Goal: Task Accomplishment & Management: Manage account settings

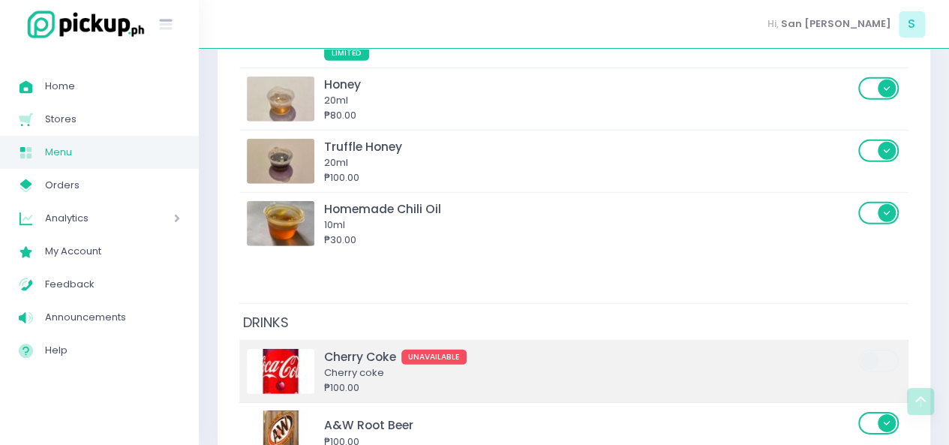
scroll to position [7766, 0]
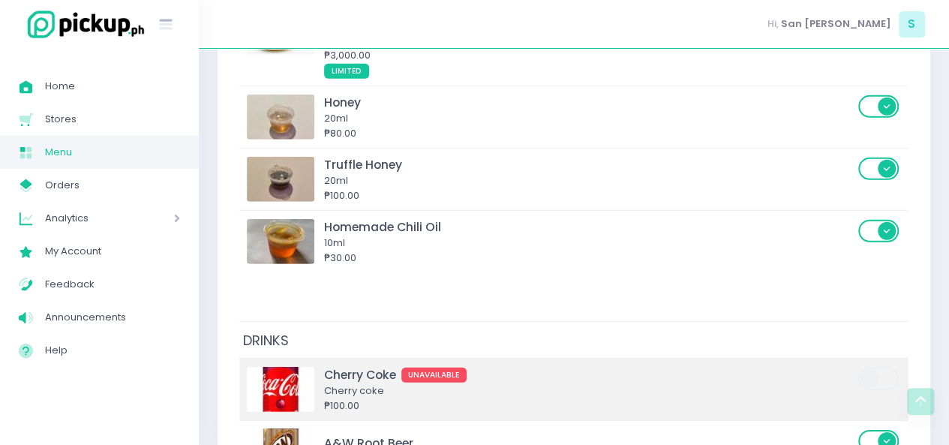
click at [417, 383] on div "Cherry coke" at bounding box center [589, 390] width 530 height 15
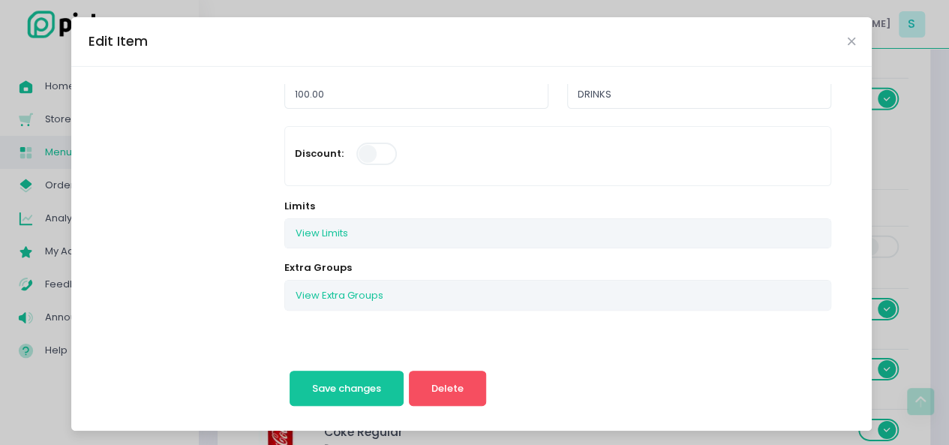
scroll to position [314, 0]
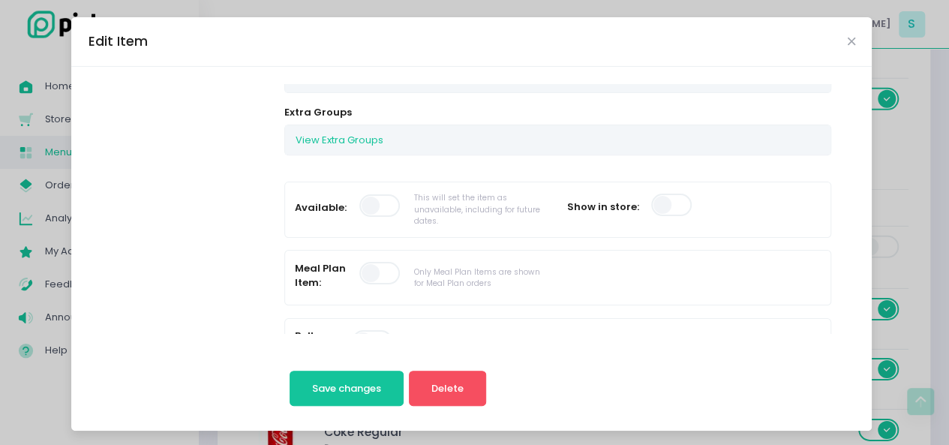
click at [359, 199] on span at bounding box center [380, 205] width 43 height 23
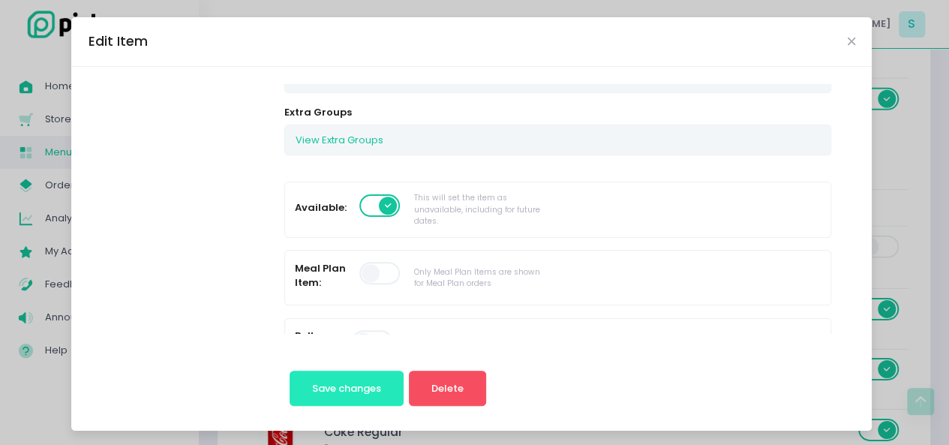
click at [348, 396] on button "Save changes" at bounding box center [347, 389] width 115 height 36
click at [341, 379] on button "Save changes" at bounding box center [347, 389] width 115 height 36
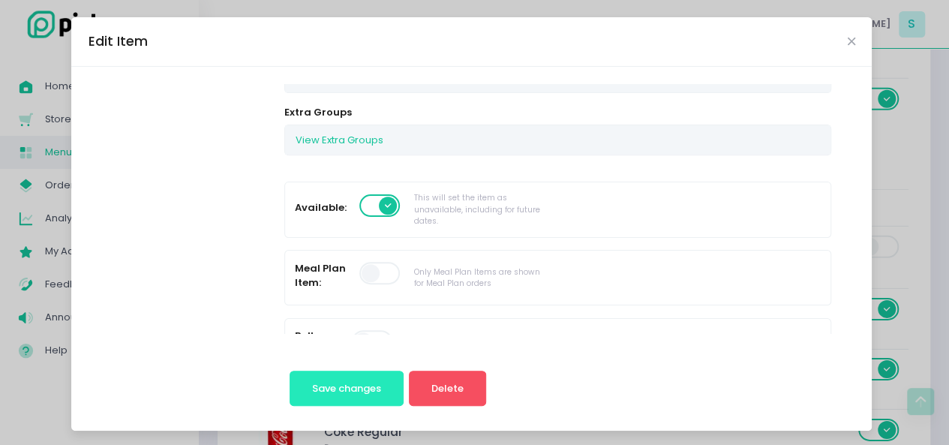
click at [338, 371] on button "Save changes" at bounding box center [347, 389] width 115 height 36
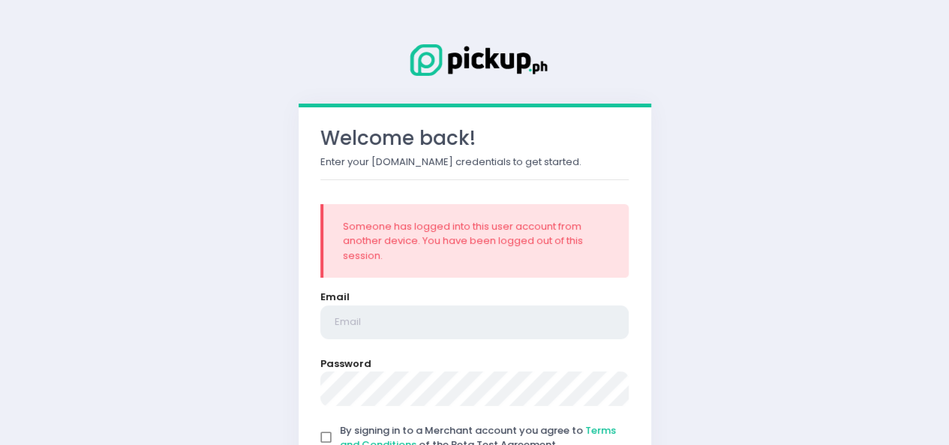
click at [365, 322] on input "email" at bounding box center [474, 322] width 309 height 35
type input "[EMAIL_ADDRESS][DOMAIN_NAME]"
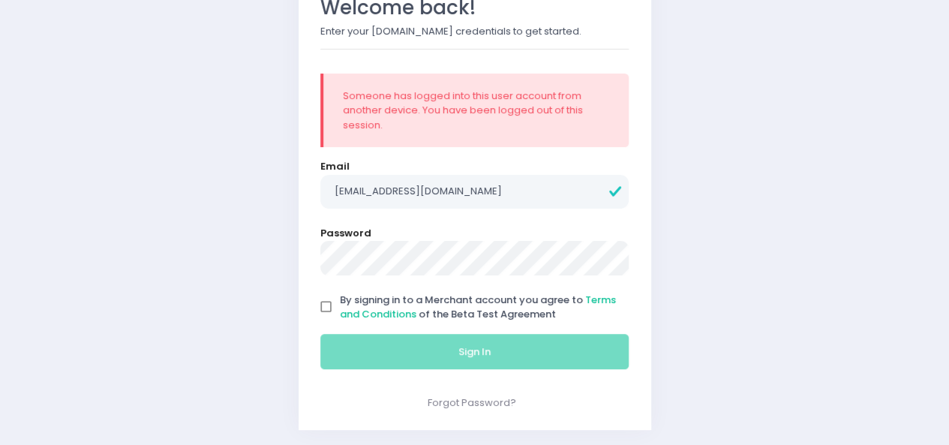
click at [320, 293] on input "By signing in to a Merchant account you agree to Terms and Conditions of the Be…" at bounding box center [326, 307] width 29 height 29
checkbox input "true"
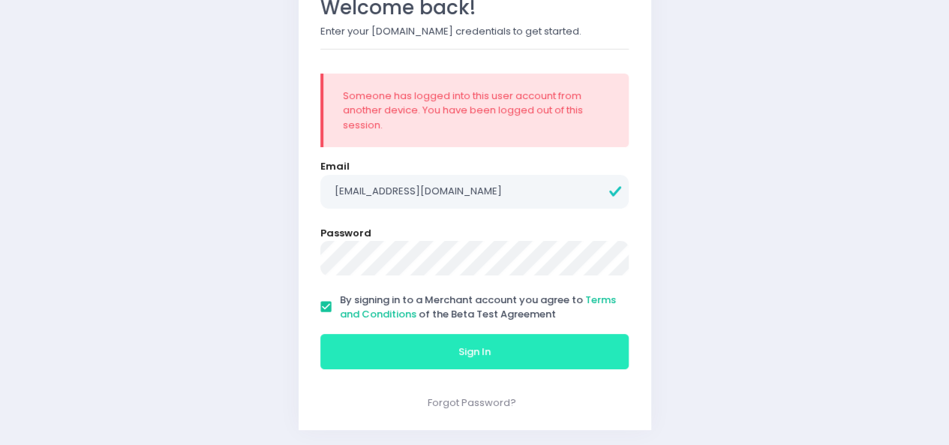
click at [383, 366] on button "Sign In" at bounding box center [474, 352] width 309 height 36
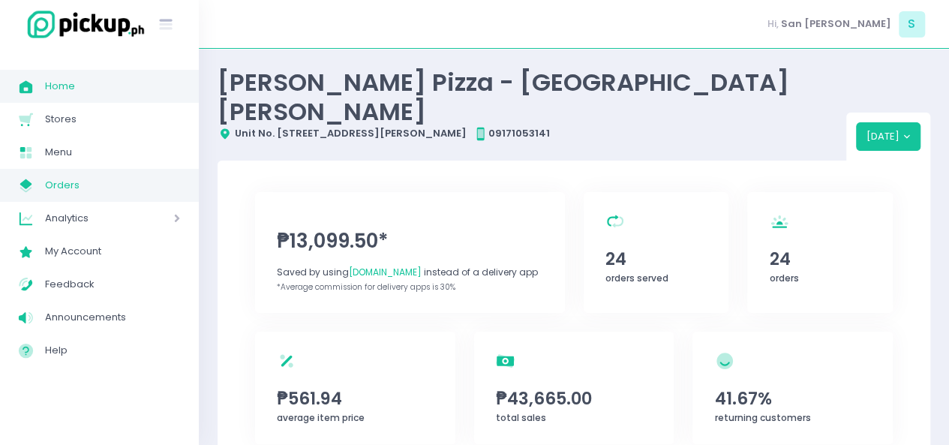
click at [56, 187] on span "Orders" at bounding box center [112, 186] width 135 height 20
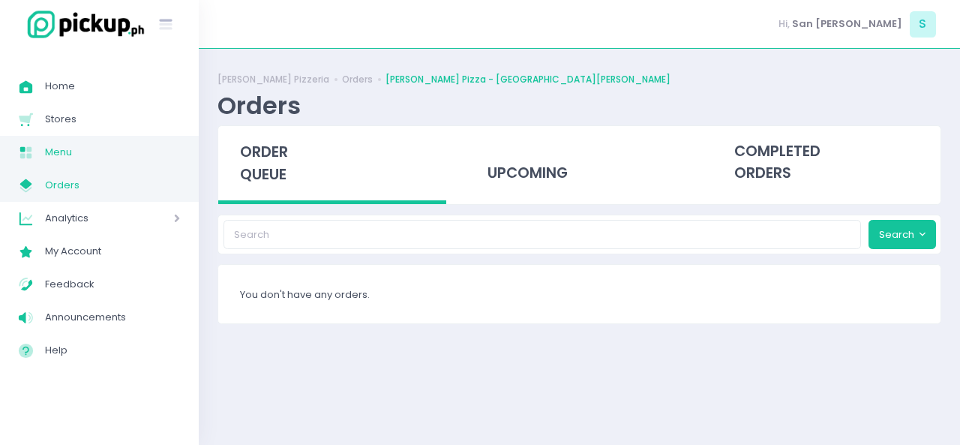
click at [59, 164] on link "Menu Created with Sketch. Menu" at bounding box center [99, 152] width 199 height 33
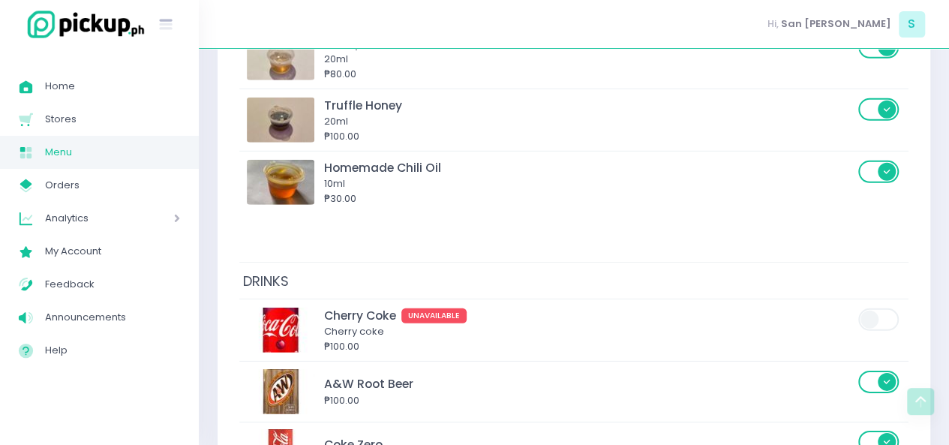
scroll to position [7826, 0]
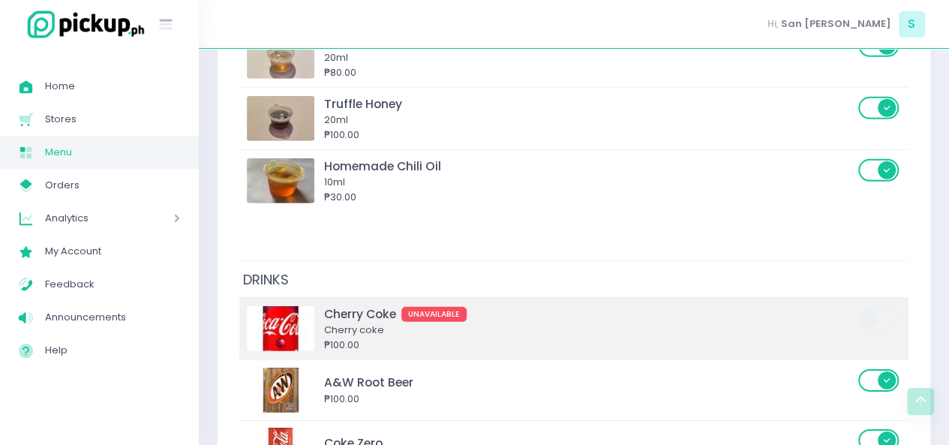
click at [366, 298] on td "Cherry Coke UNAVAILABLE Cherry coke ₱100.00" at bounding box center [573, 329] width 669 height 62
click at [356, 323] on div "Cherry coke" at bounding box center [589, 330] width 530 height 15
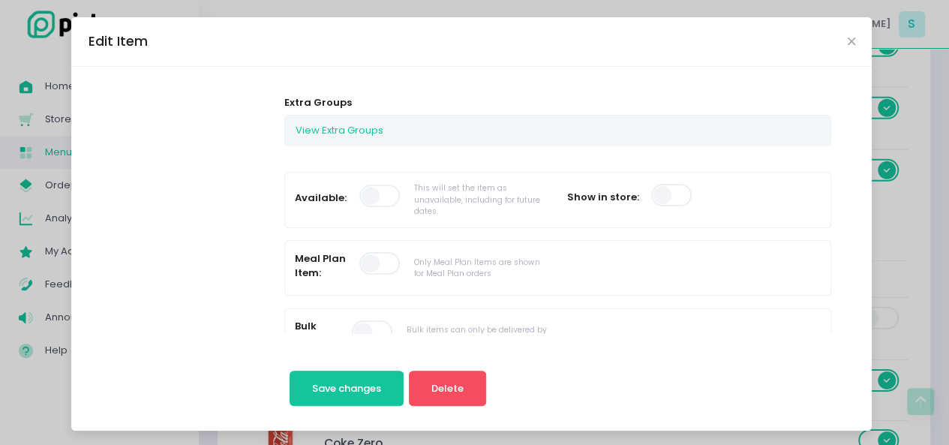
scroll to position [325, 0]
click at [360, 193] on span at bounding box center [380, 195] width 43 height 23
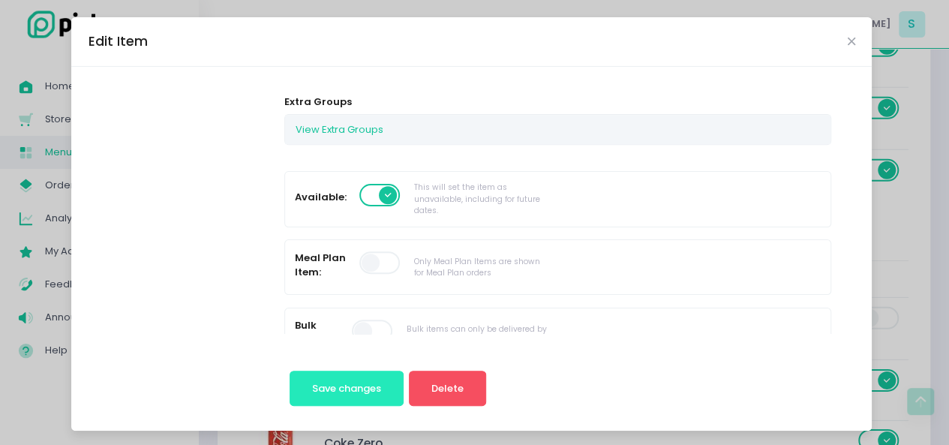
click at [323, 386] on span "Save changes" at bounding box center [346, 388] width 69 height 14
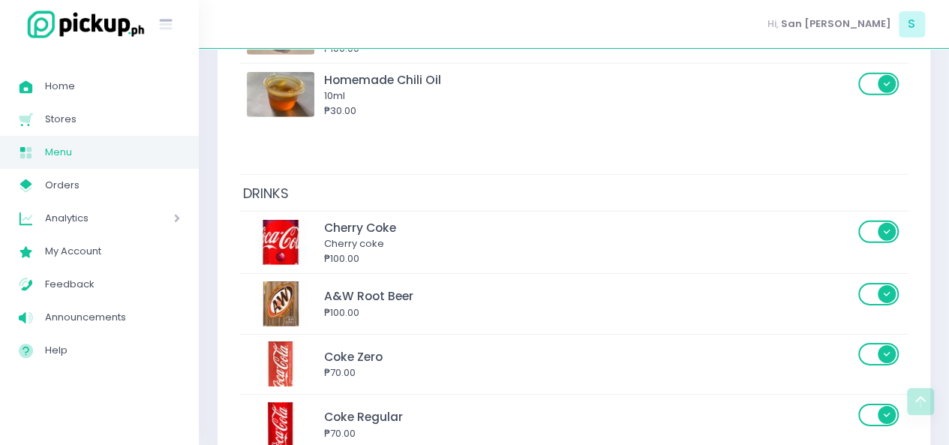
scroll to position [7922, 0]
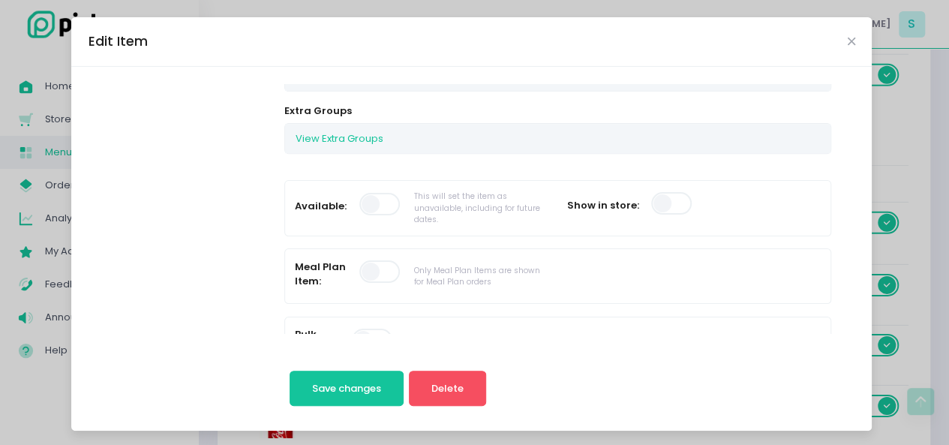
scroll to position [317, 0]
click at [362, 206] on span at bounding box center [380, 203] width 43 height 23
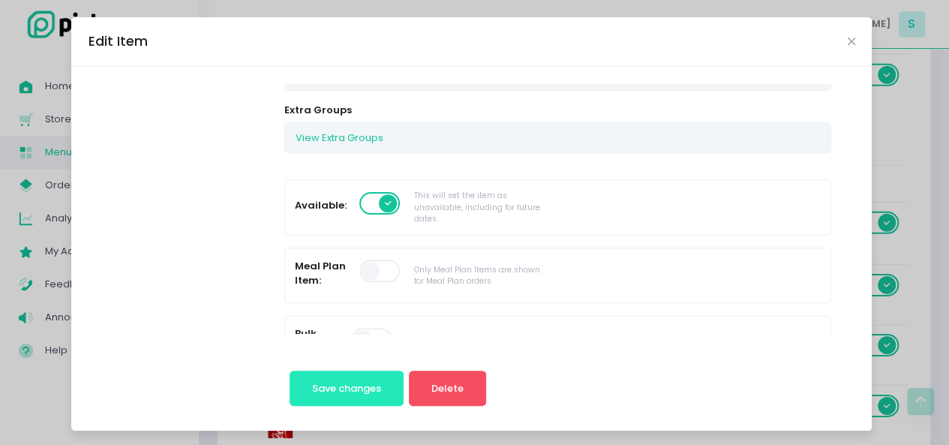
click at [343, 383] on span "Save changes" at bounding box center [346, 388] width 69 height 14
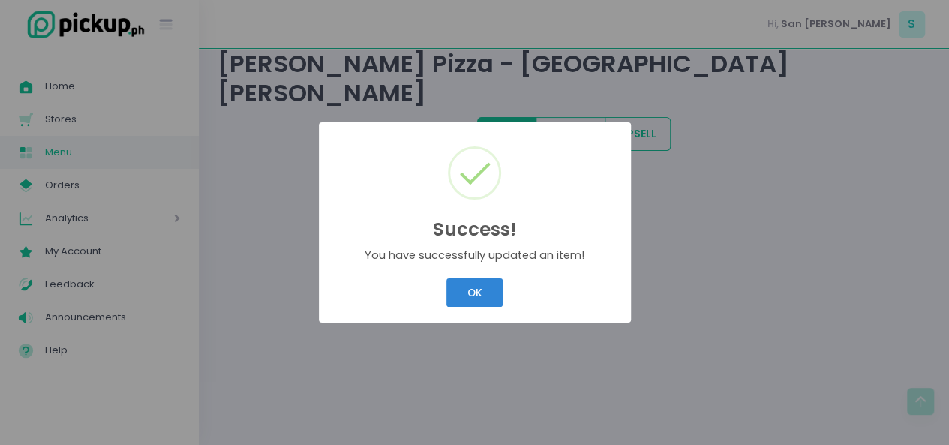
scroll to position [0, 0]
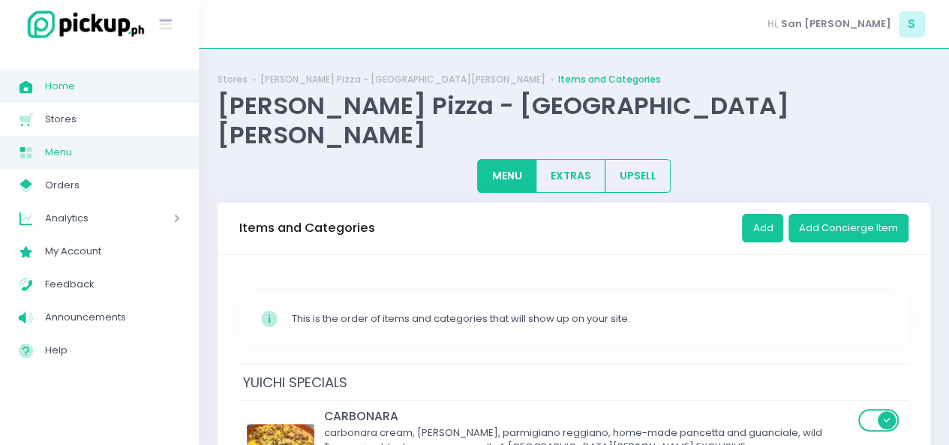
click at [88, 98] on link "Home Created with Sketch. Home" at bounding box center [99, 86] width 199 height 33
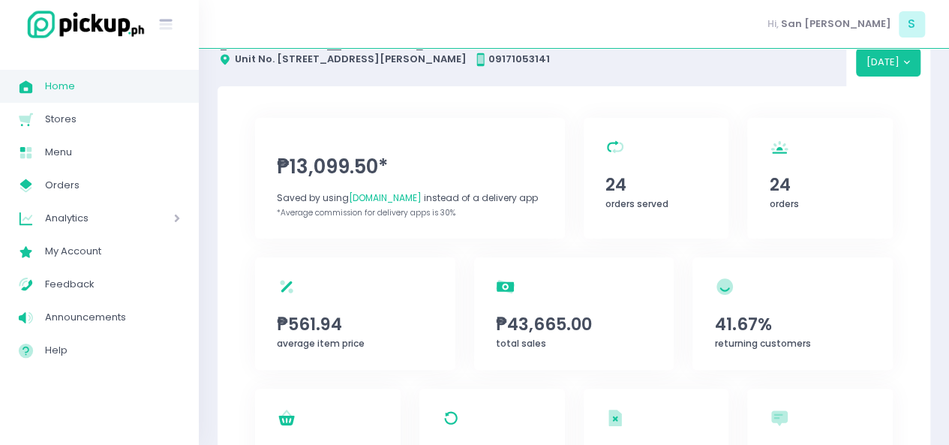
scroll to position [76, 0]
